Goal: Transaction & Acquisition: Purchase product/service

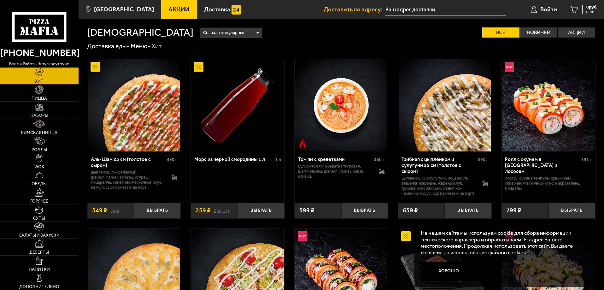
click at [40, 113] on span "Наборы" at bounding box center [39, 115] width 18 height 4
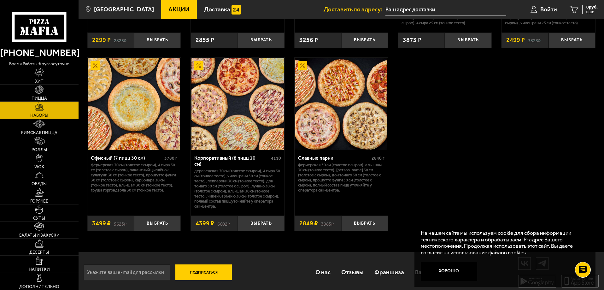
scroll to position [942, 0]
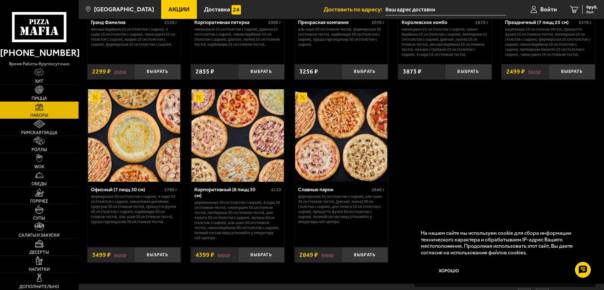
click at [222, 194] on div "Корпоративный (8 пицц 30 см)" at bounding box center [231, 192] width 75 height 12
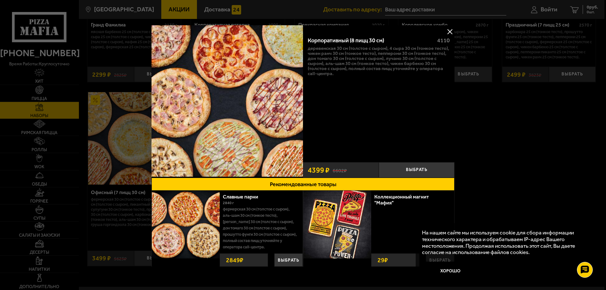
click at [448, 32] on button at bounding box center [449, 31] width 9 height 9
